Goal: Find contact information: Find contact information

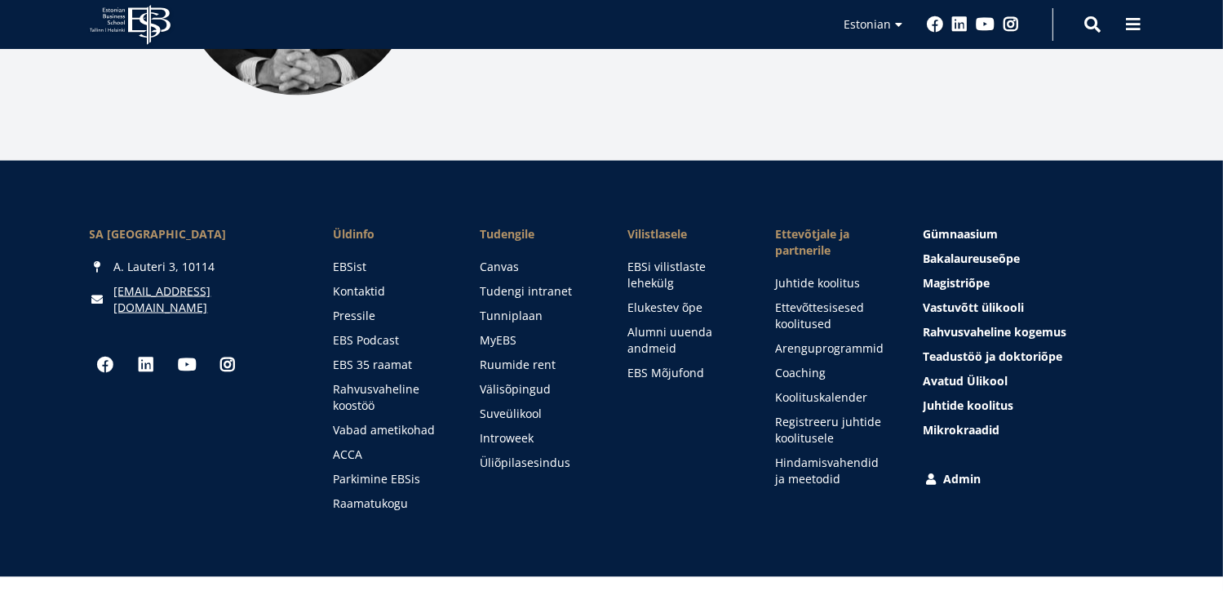
scroll to position [2367, 0]
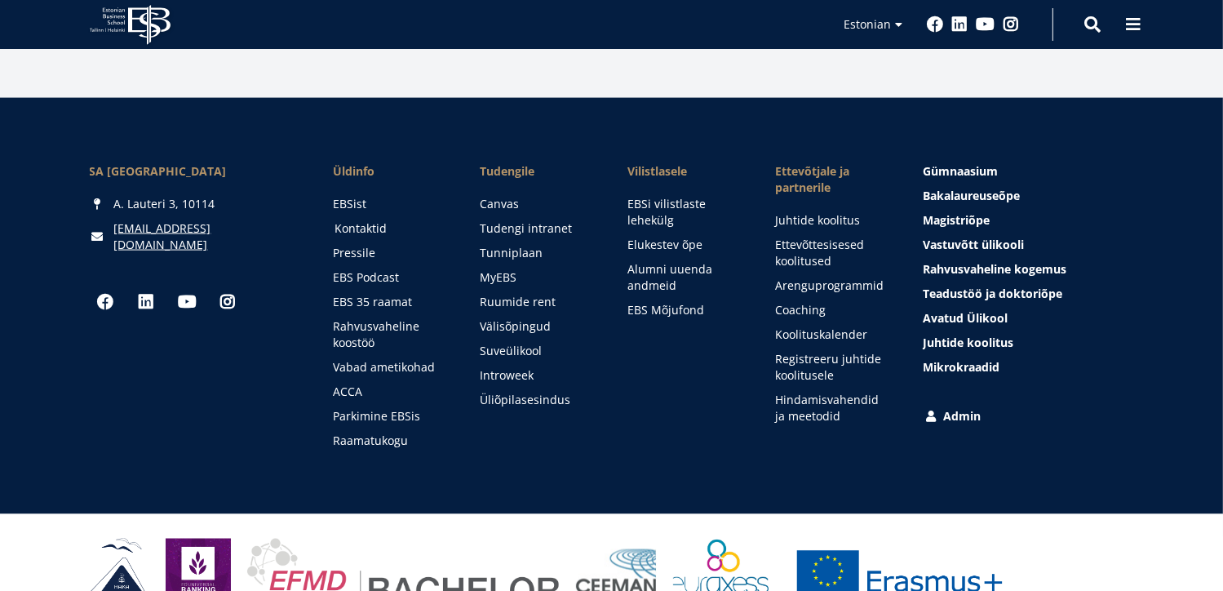
click at [356, 229] on link "Kontaktid" at bounding box center [392, 228] width 115 height 16
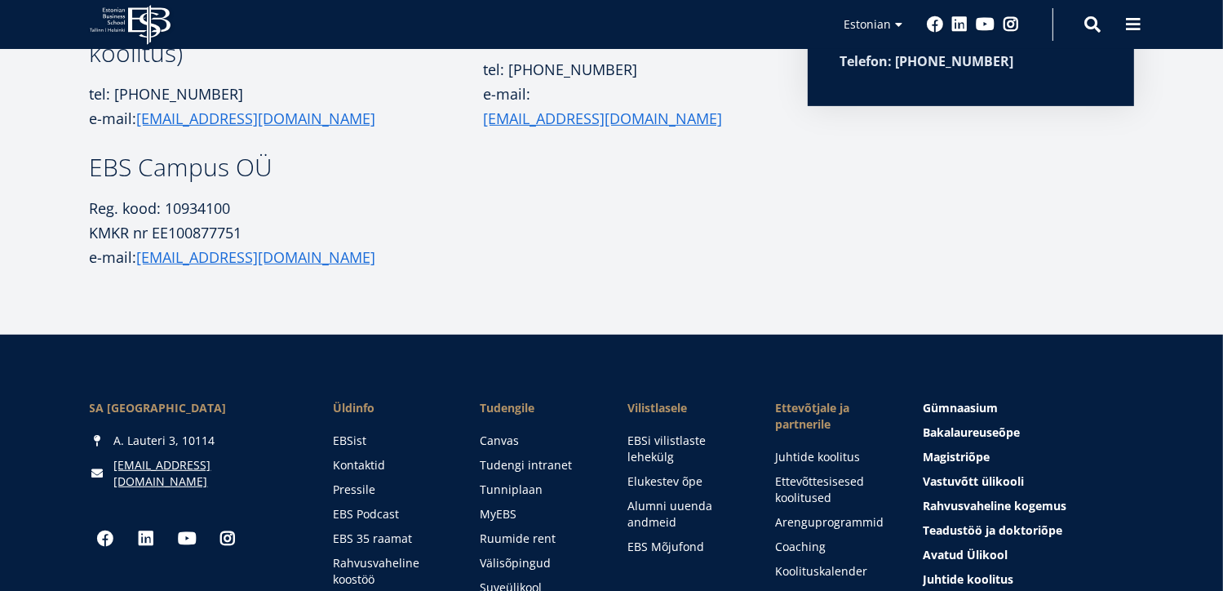
scroll to position [653, 0]
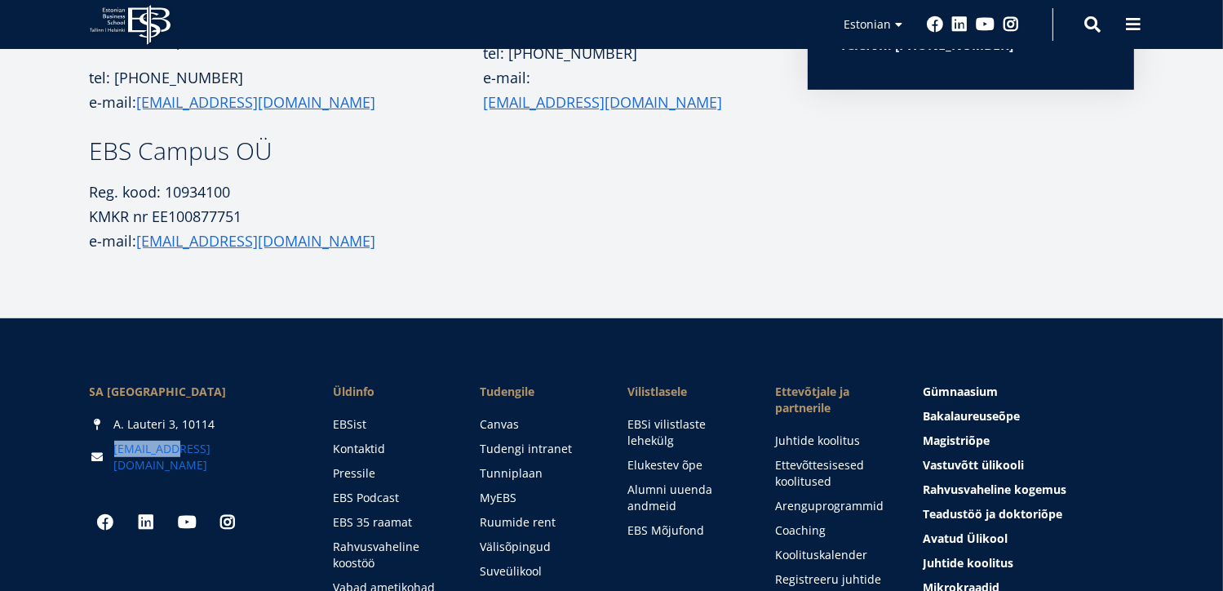
drag, startPoint x: 198, startPoint y: 451, endPoint x: 177, endPoint y: 449, distance: 21.3
click at [177, 449] on div "[EMAIL_ADDRESS][DOMAIN_NAME]" at bounding box center [195, 457] width 211 height 33
copy link "[EMAIL_ADDRESS][DOMAIN_NAME]"
